Goal: Transaction & Acquisition: Book appointment/travel/reservation

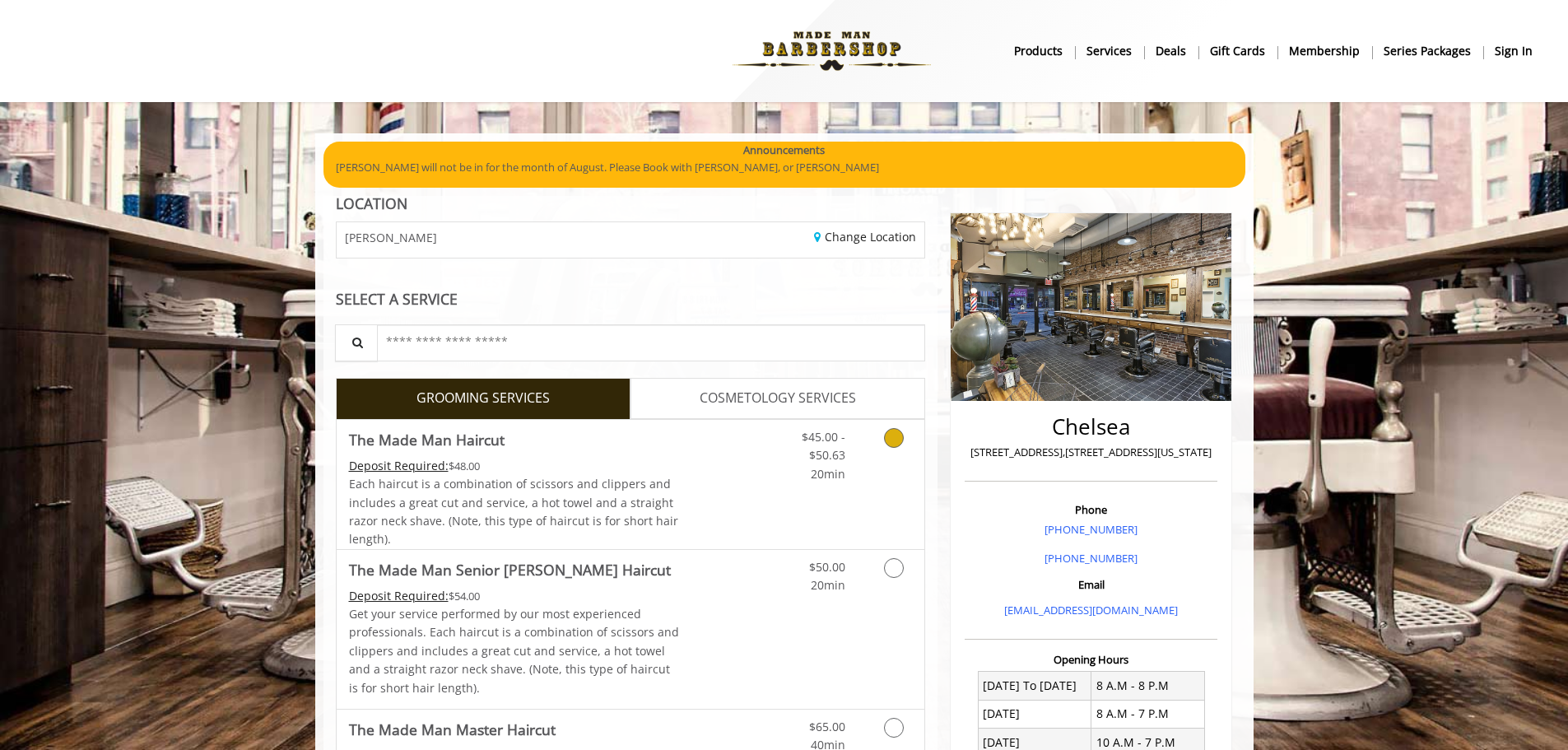
click at [616, 475] on div "Each haircut is a combination of scissors and clippers and includes a great cut…" at bounding box center [514, 512] width 331 height 74
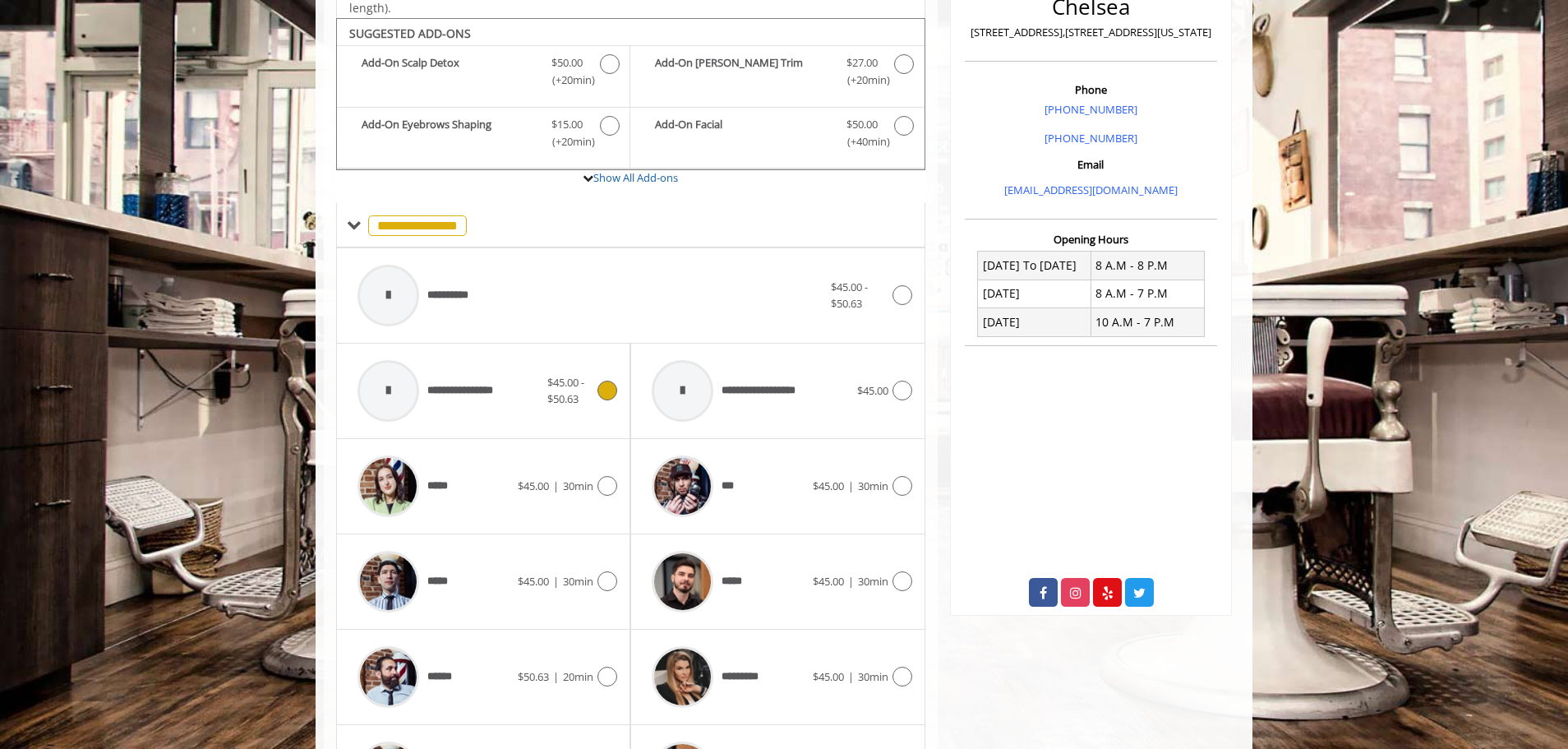
scroll to position [438, 0]
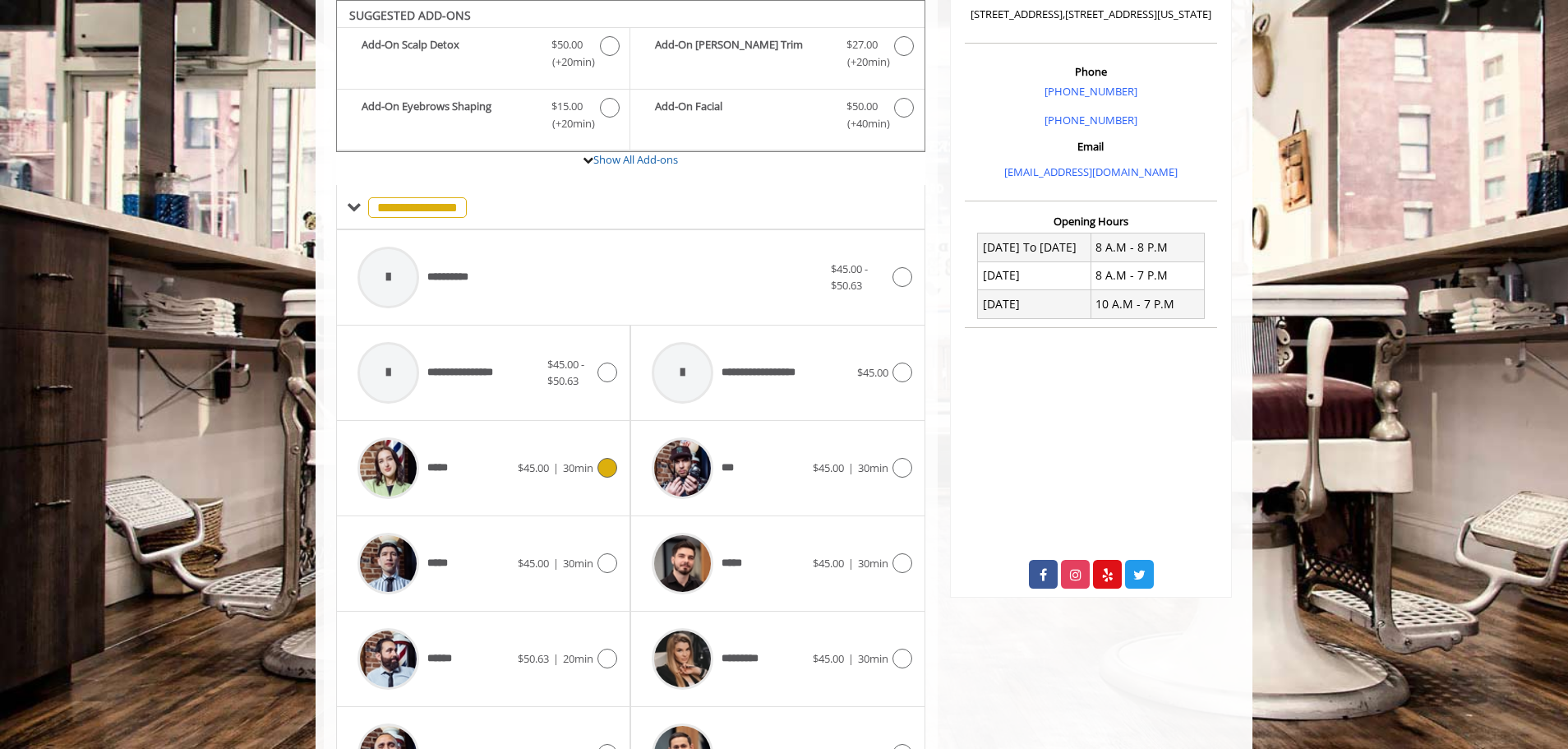
click at [493, 467] on div "*****" at bounding box center [433, 468] width 168 height 78
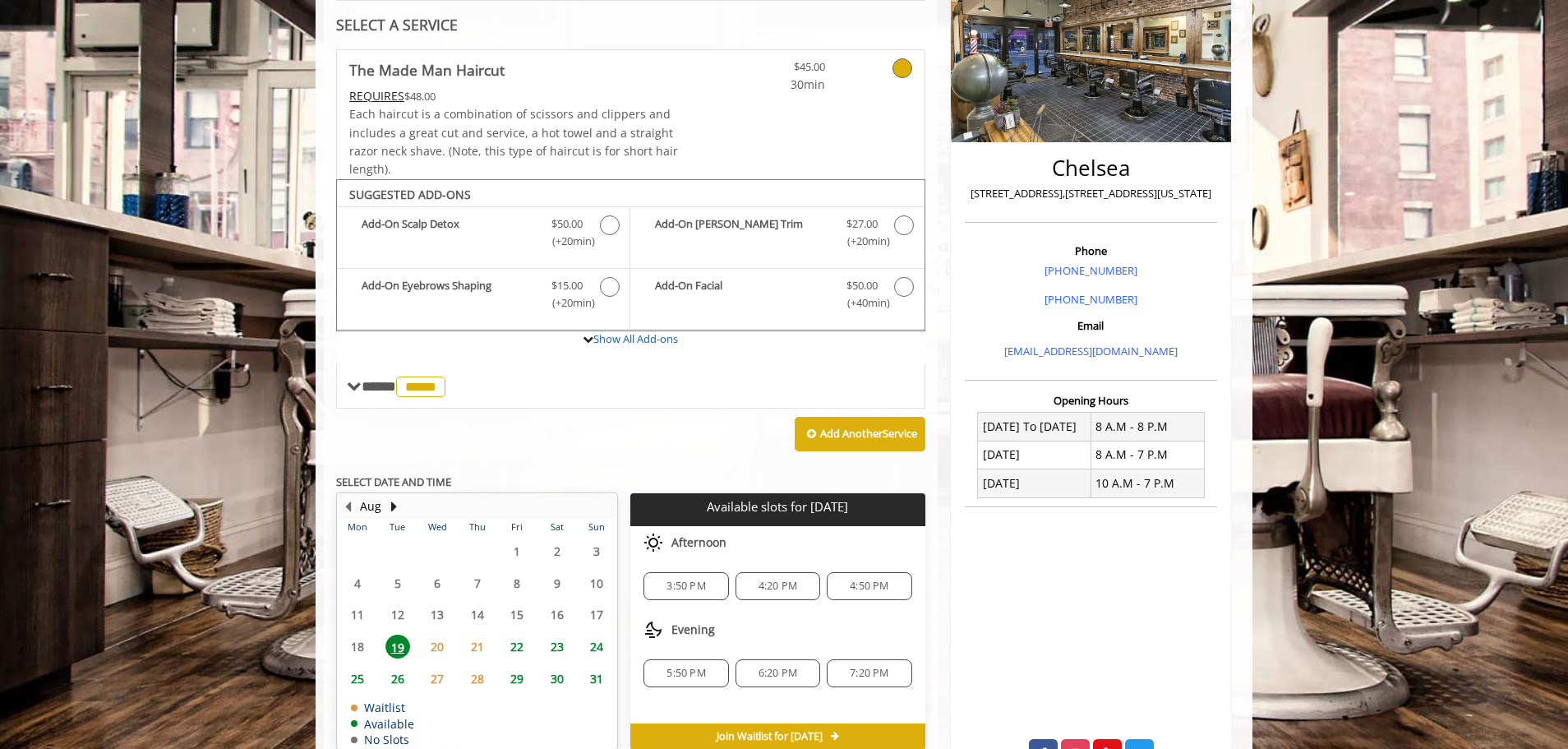
scroll to position [340, 0]
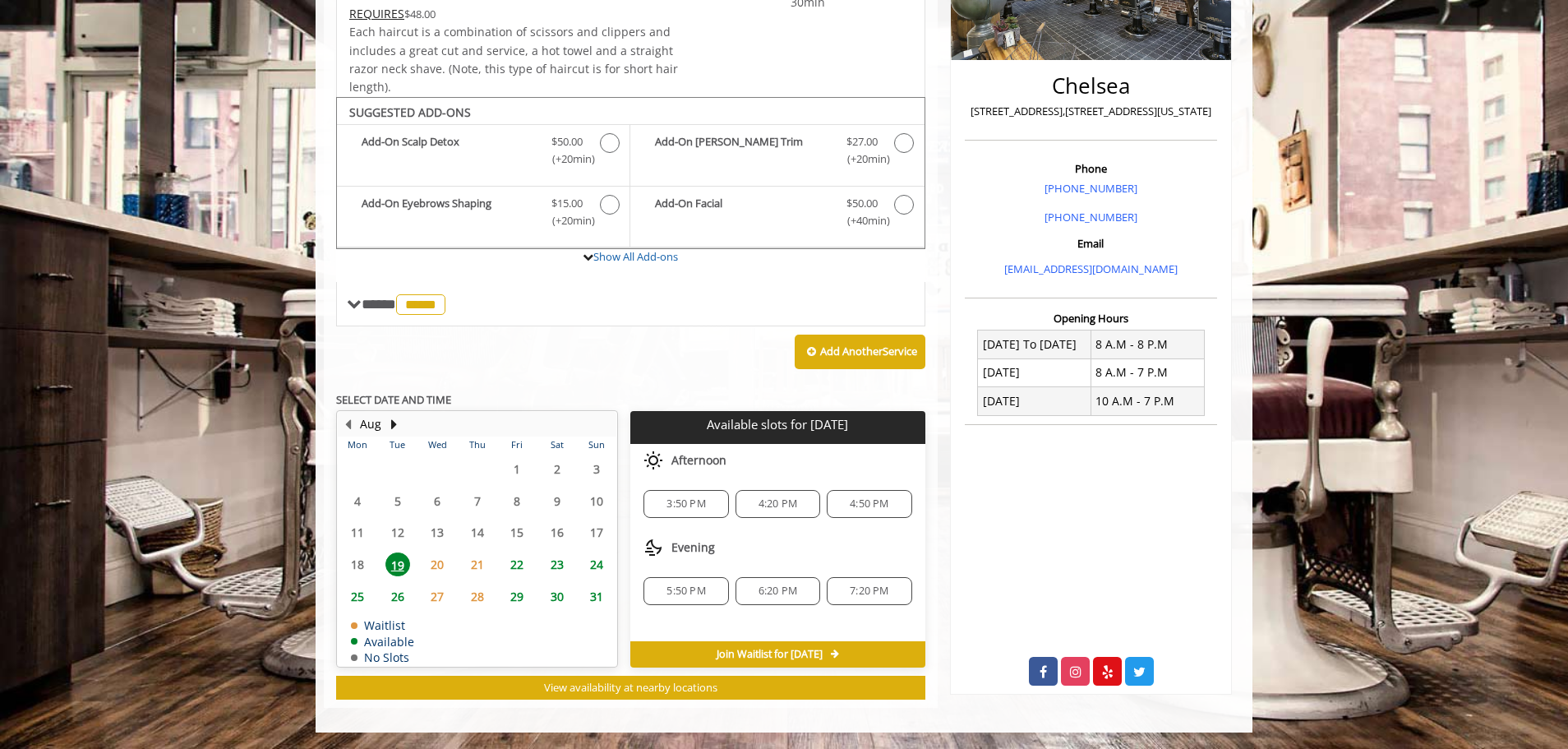
click at [707, 500] on span "3:50 PM" at bounding box center [686, 504] width 70 height 13
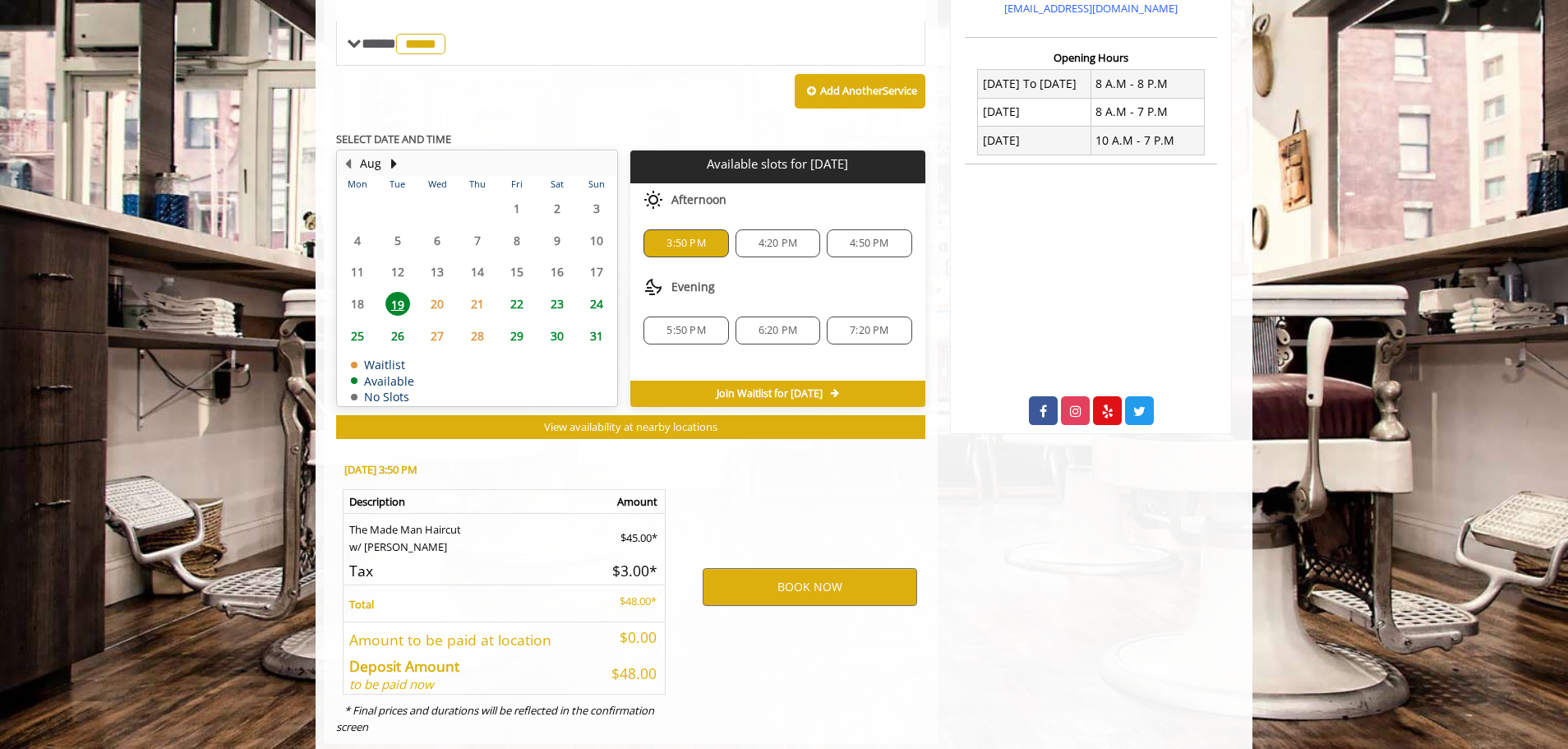
scroll to position [637, 0]
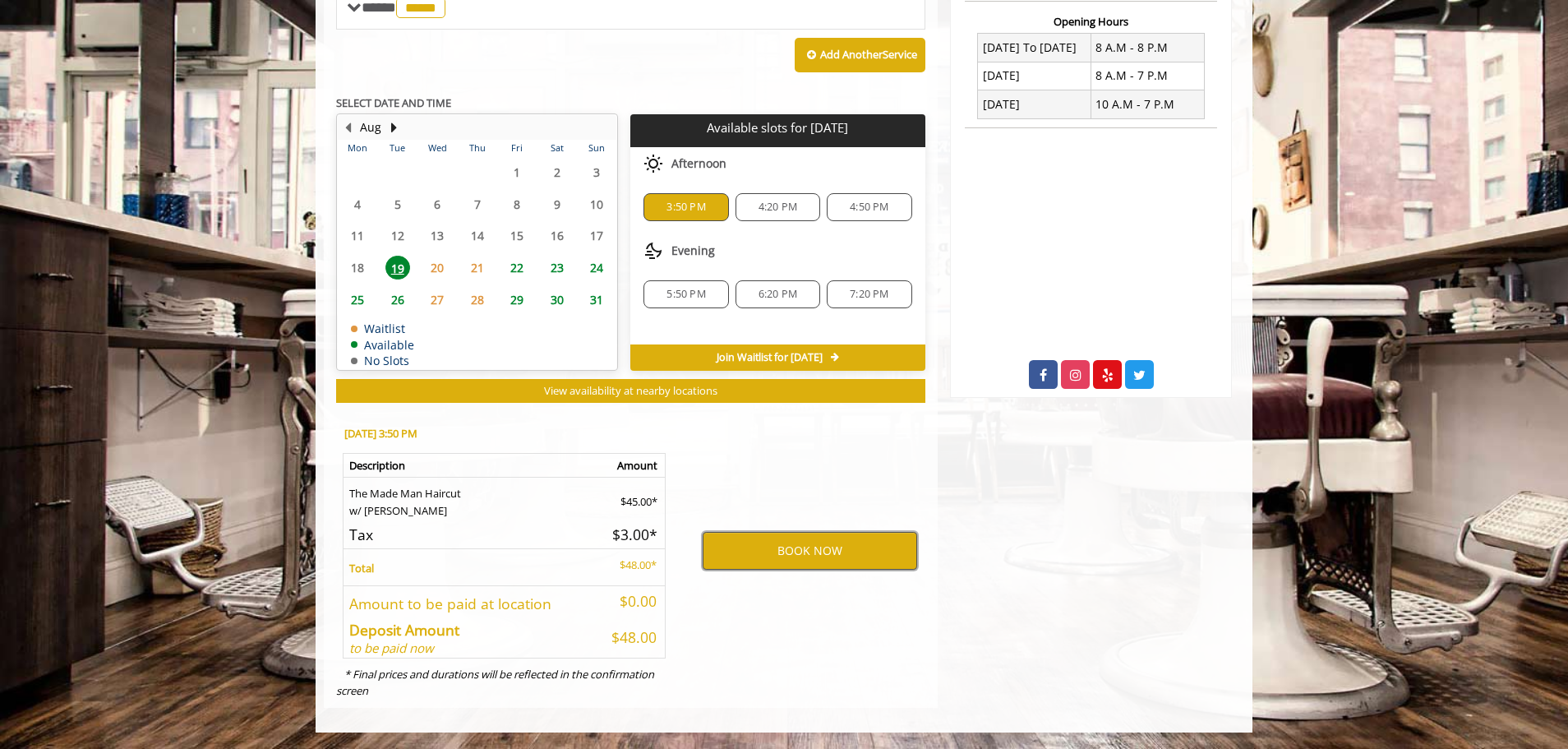
click at [742, 537] on button "BOOK NOW" at bounding box center [810, 550] width 215 height 38
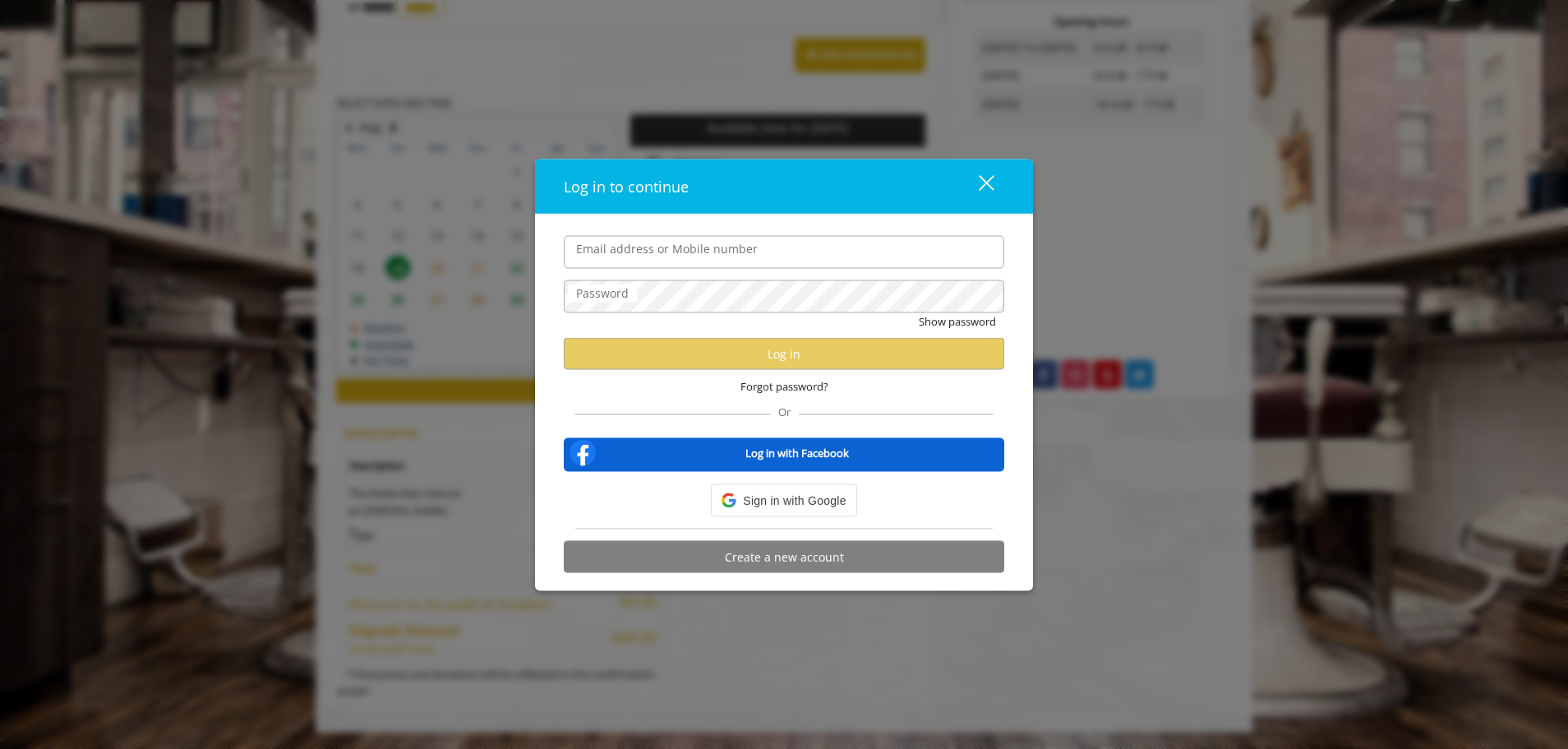
type input "**********"
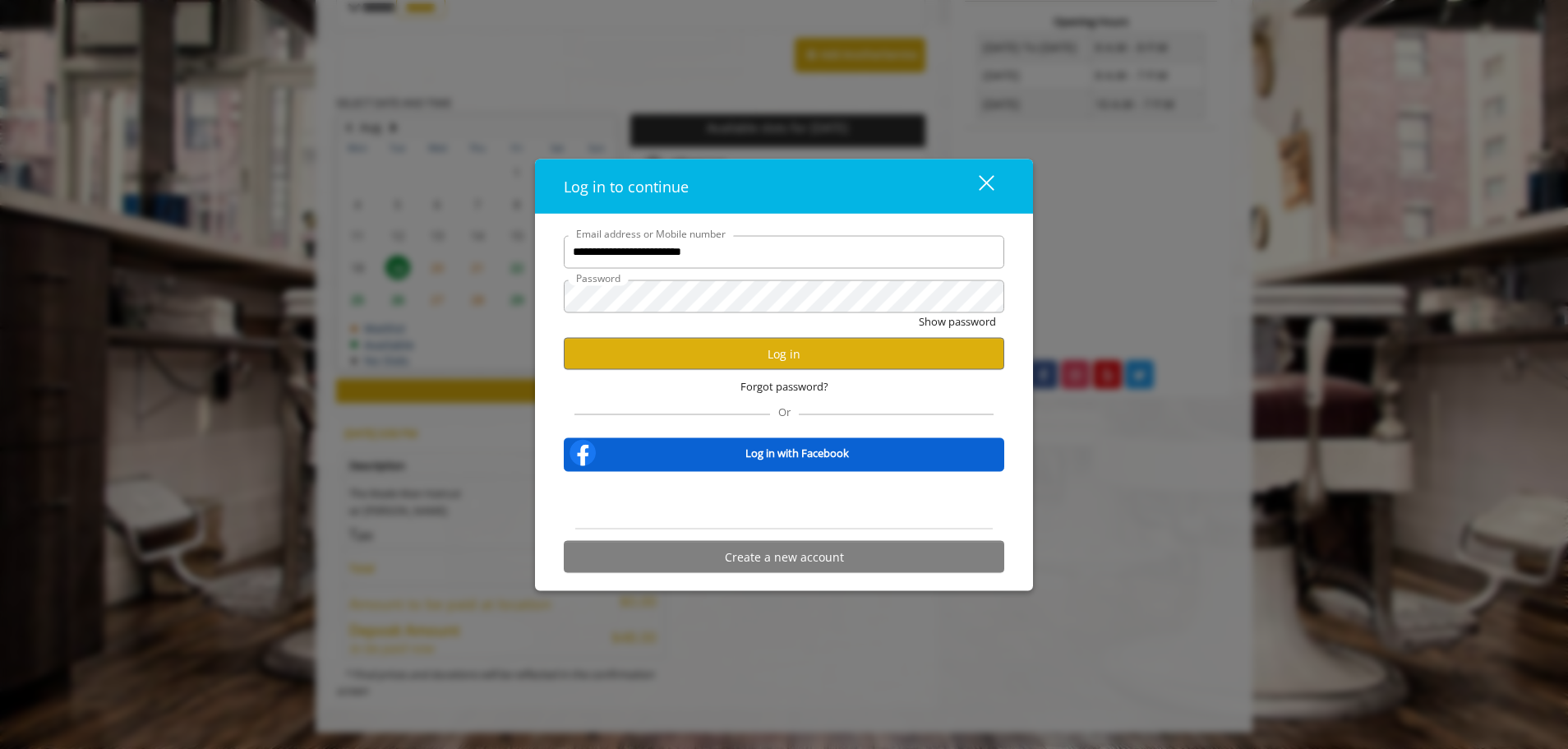
scroll to position [0, 0]
click at [728, 356] on button "Log in" at bounding box center [784, 354] width 440 height 32
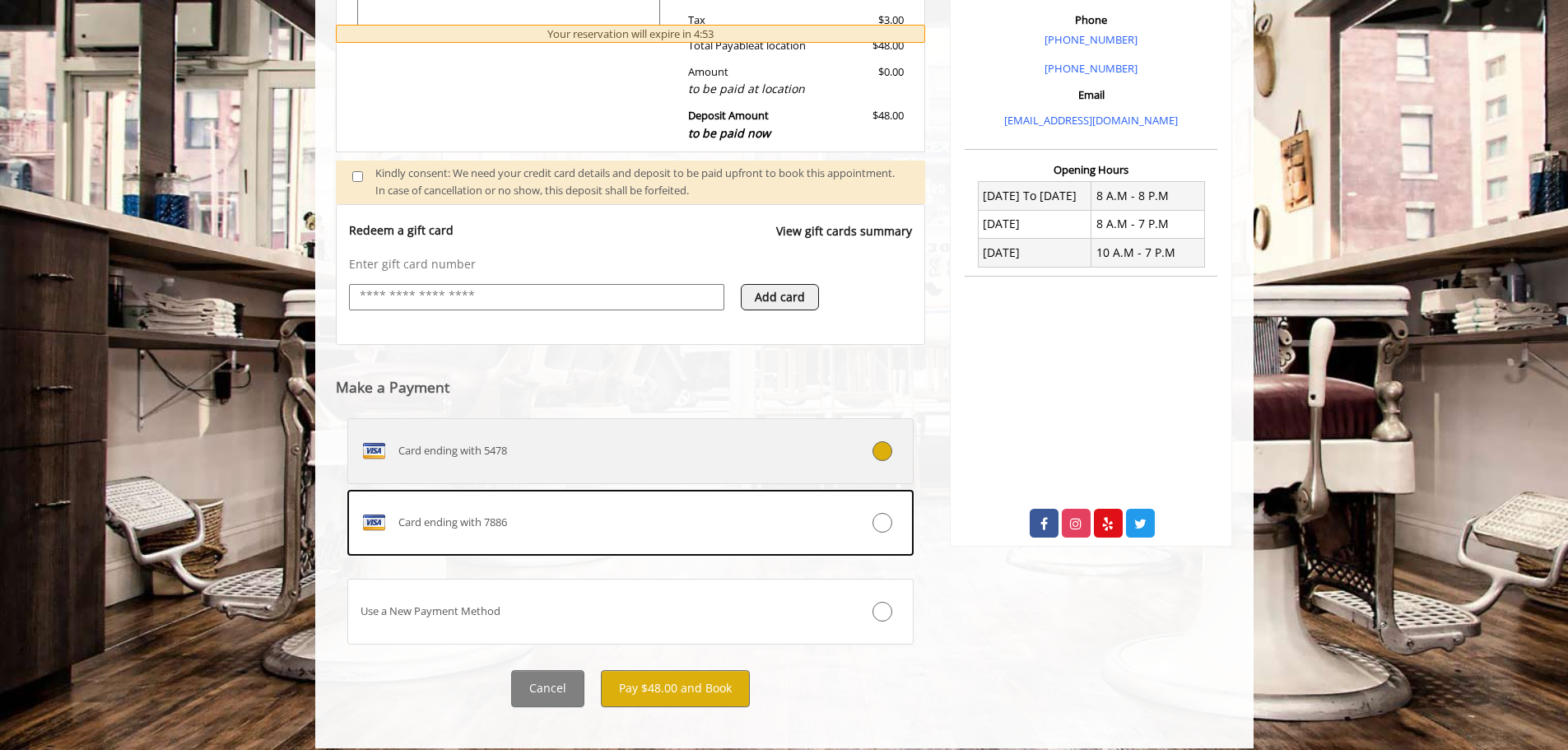
scroll to position [504, 0]
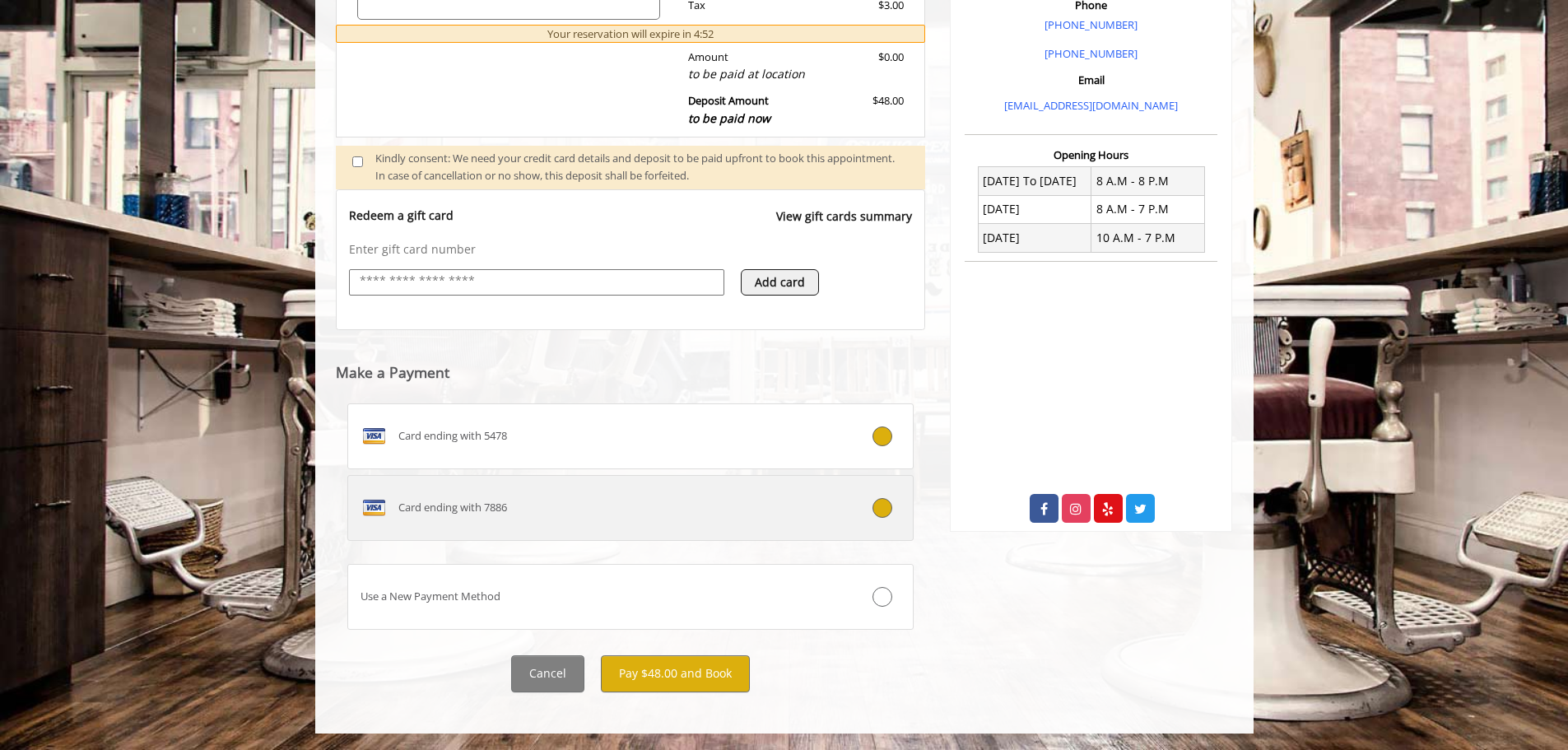
click at [634, 487] on label "Card ending with 7886" at bounding box center [631, 507] width 567 height 65
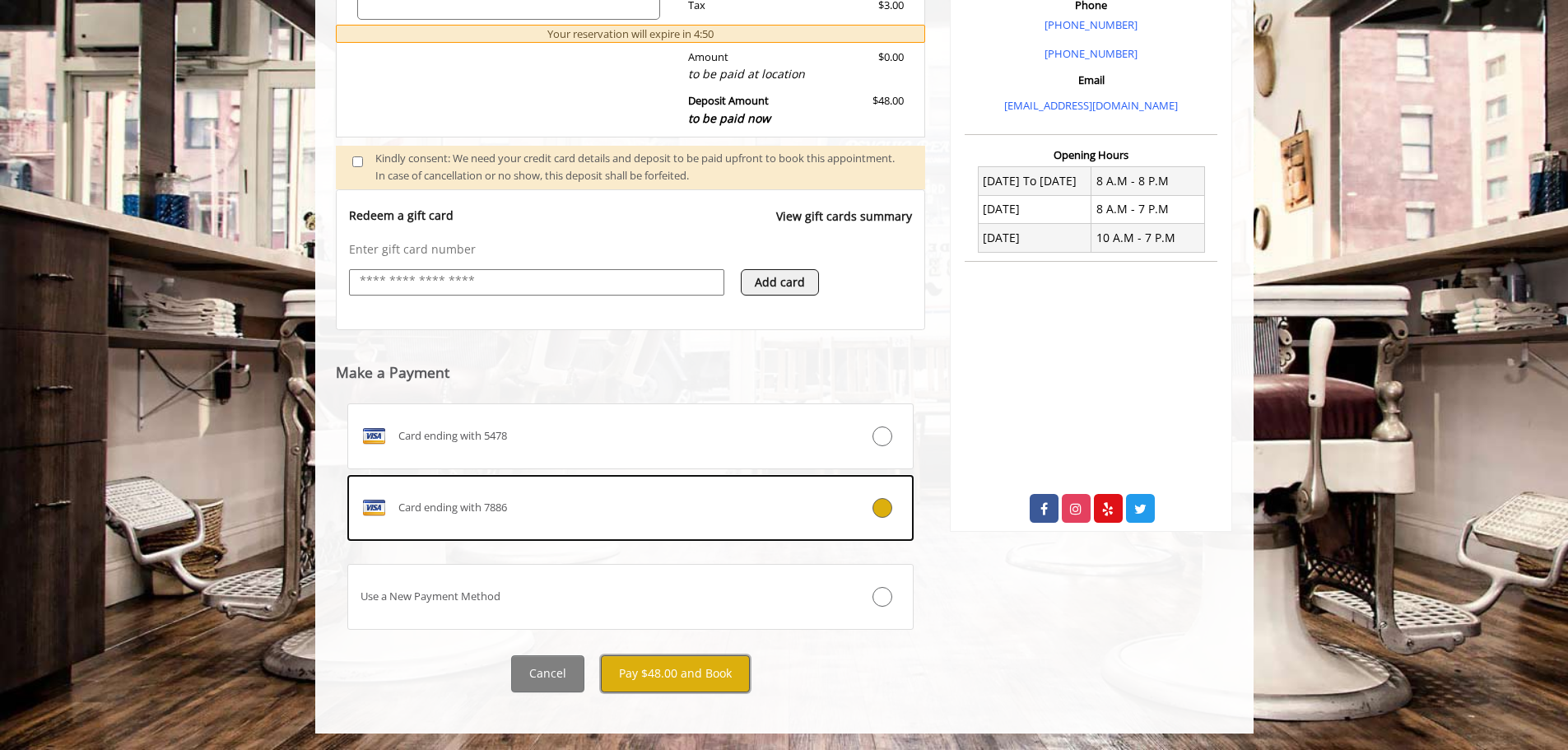
click at [667, 674] on button "Pay $48.00 and Book" at bounding box center [676, 673] width 149 height 37
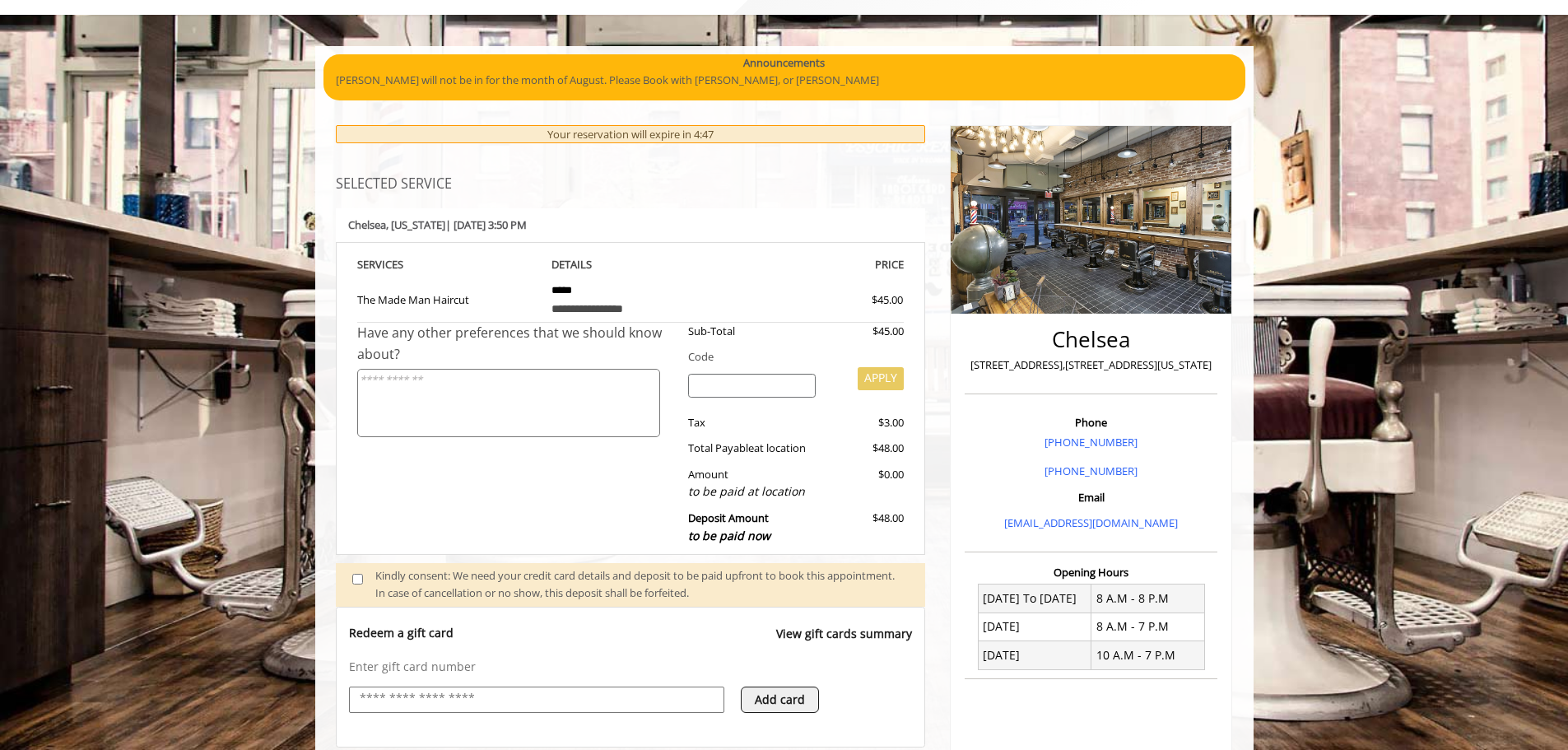
scroll to position [11, 0]
